Goal: Task Accomplishment & Management: Use online tool/utility

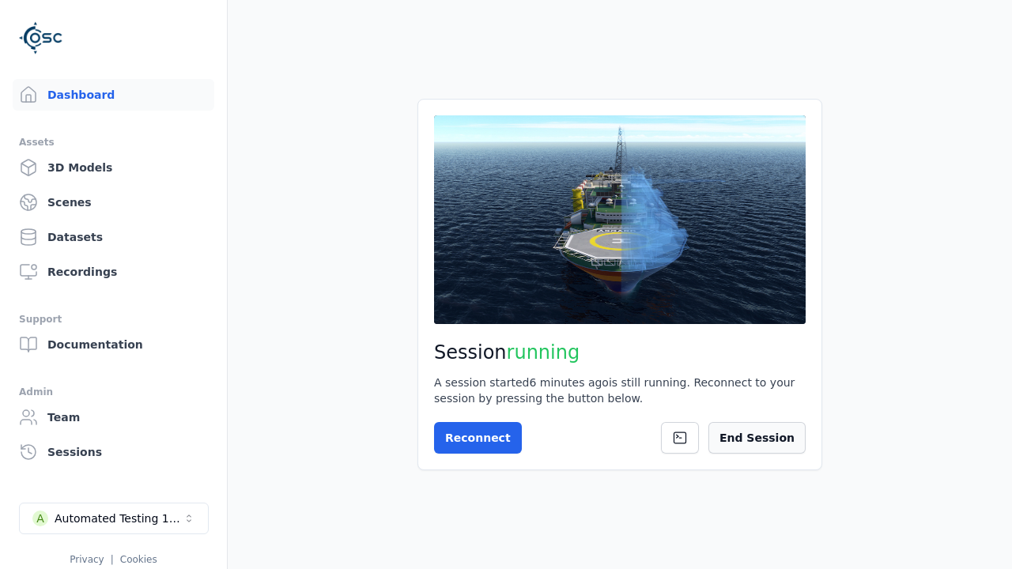
click at [744, 452] on button "End Session" at bounding box center [756, 438] width 97 height 32
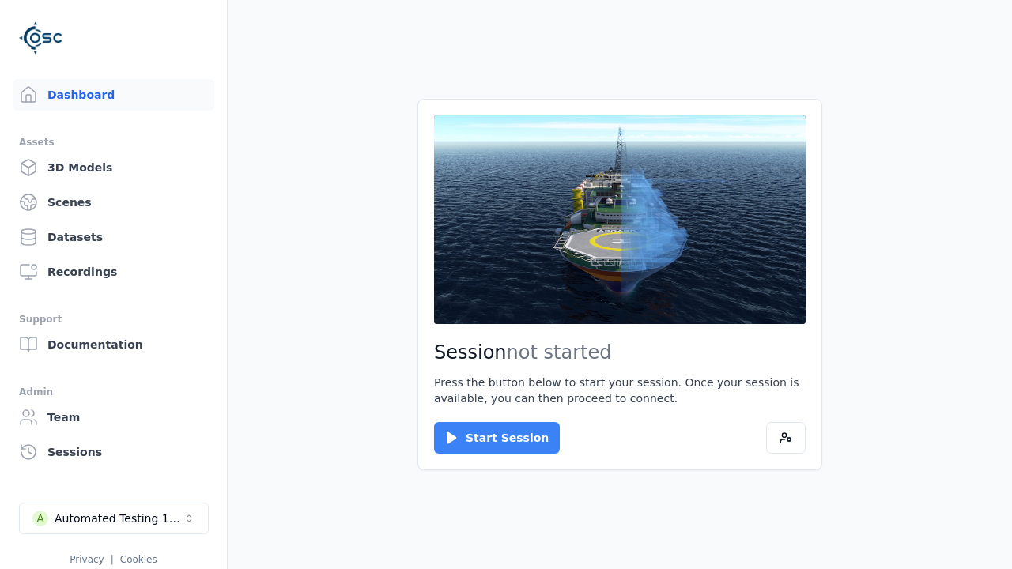
click at [487, 438] on button "Start Session" at bounding box center [497, 438] width 126 height 32
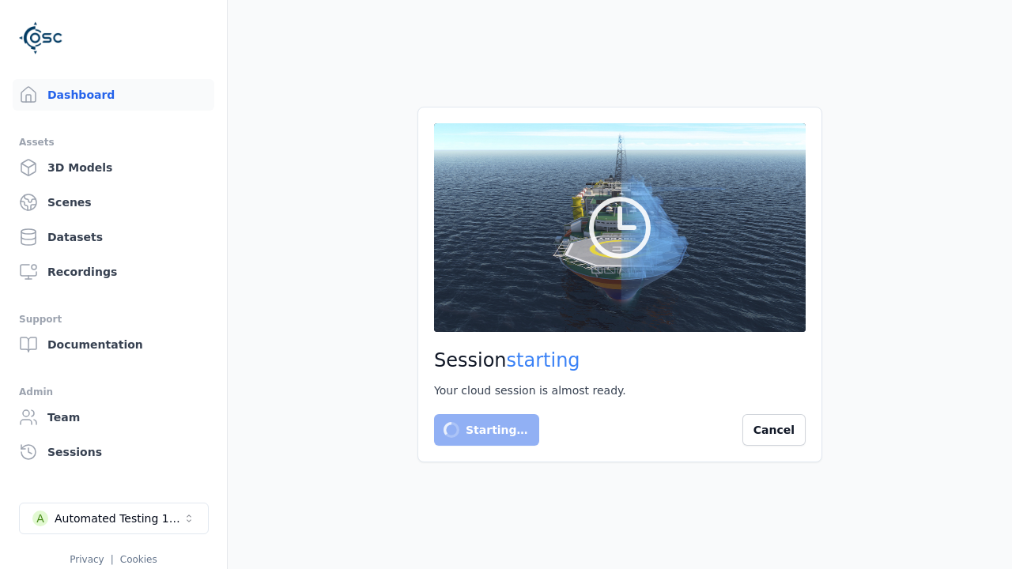
click at [301, 314] on main "Session starting Your cloud session is almost ready. Starting… Cancel" at bounding box center [620, 284] width 784 height 569
click at [783, 433] on button "Cancel" at bounding box center [773, 430] width 63 height 32
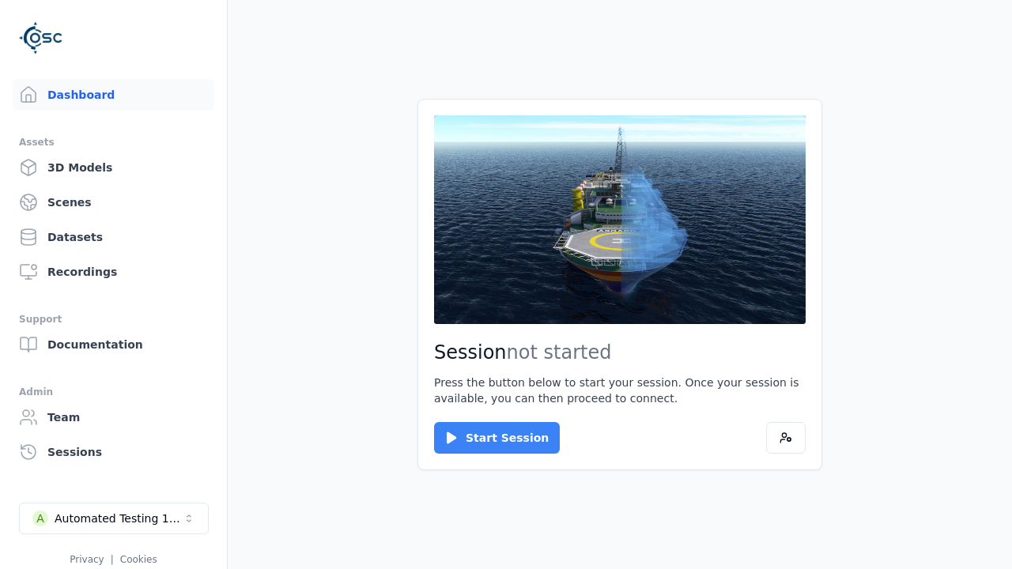
click at [478, 450] on button "Start Session" at bounding box center [497, 438] width 126 height 32
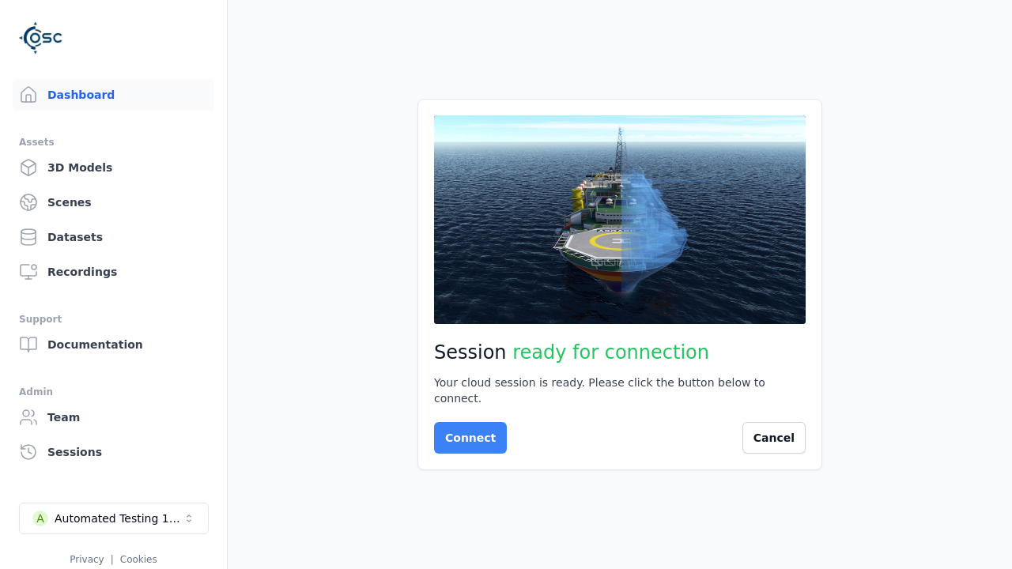
click at [466, 430] on button "Connect" at bounding box center [470, 438] width 73 height 32
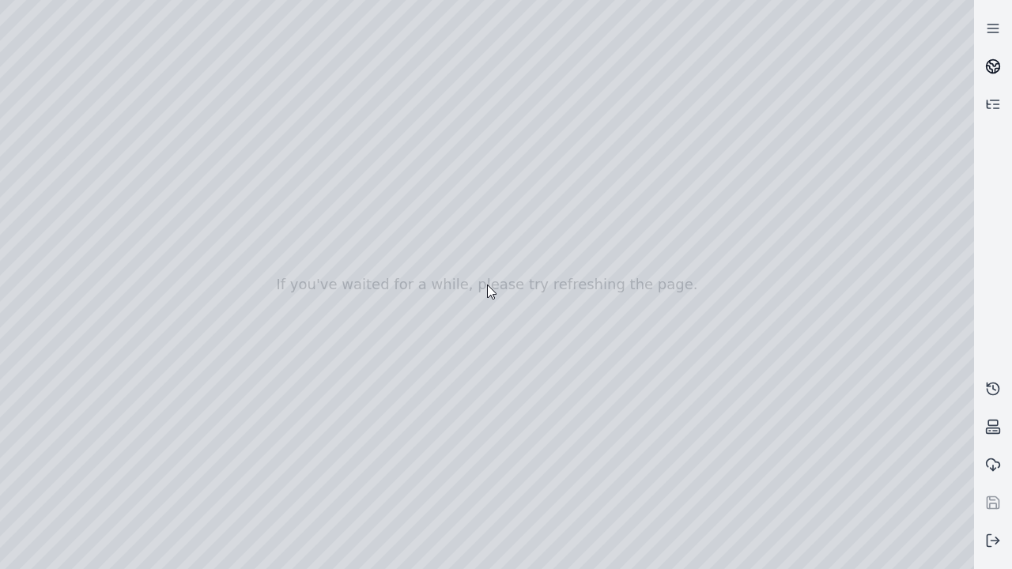
click at [993, 66] on icon at bounding box center [994, 64] width 9 height 6
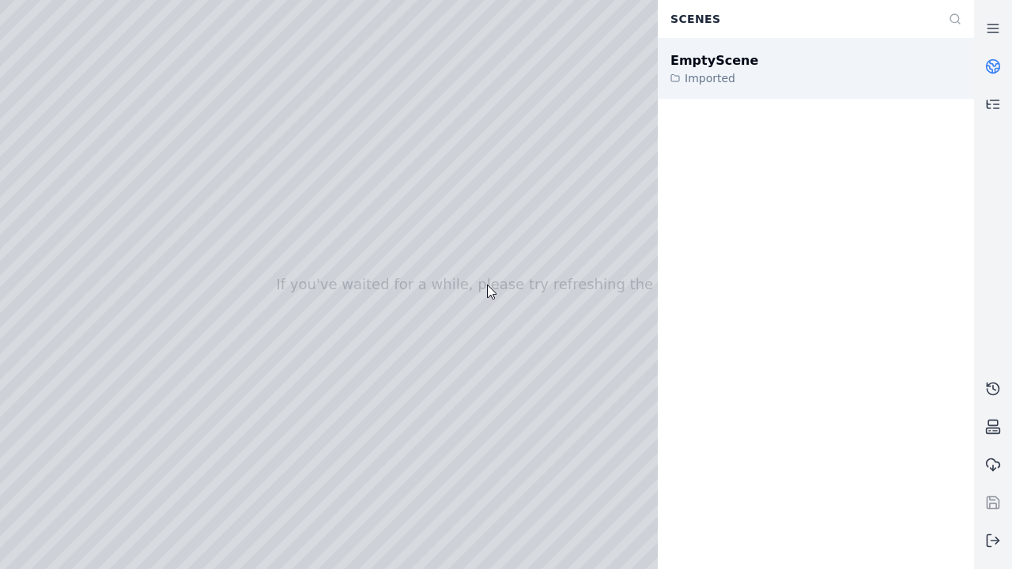
click at [705, 60] on div "EmptyScene" at bounding box center [715, 60] width 88 height 19
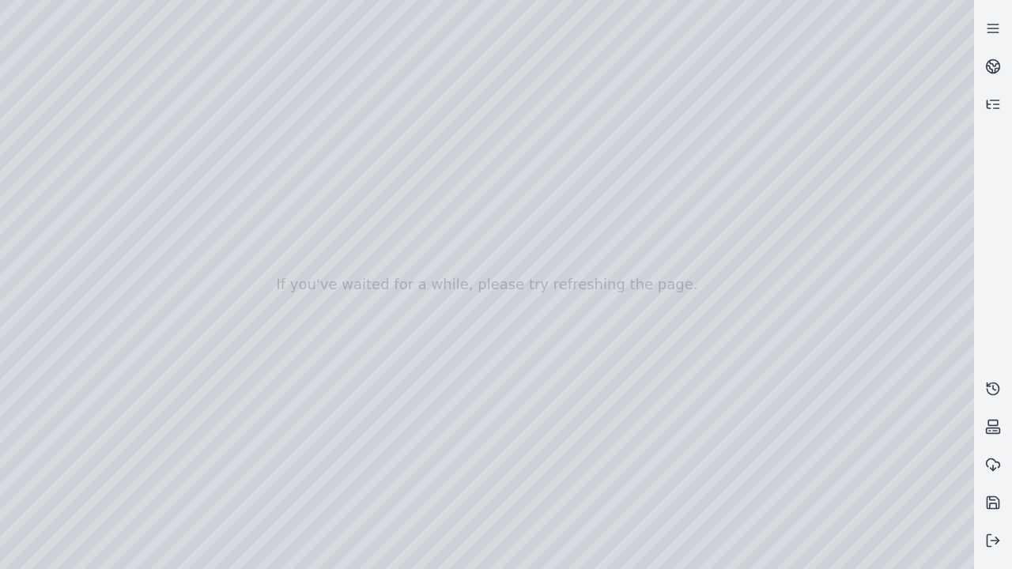
click at [35, 144] on div at bounding box center [487, 284] width 974 height 569
click at [34, 164] on div at bounding box center [487, 284] width 974 height 569
